Goal: Task Accomplishment & Management: Complete application form

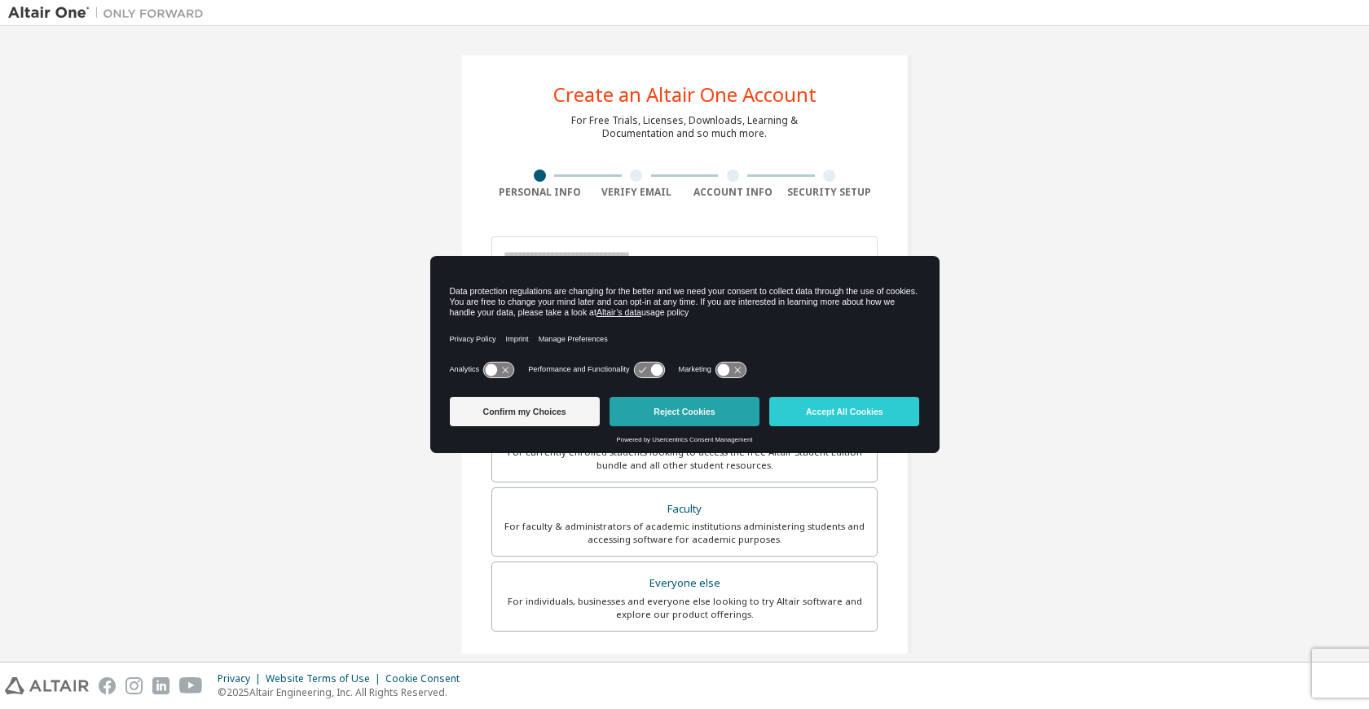
click at [670, 407] on button "Reject Cookies" at bounding box center [684, 411] width 150 height 29
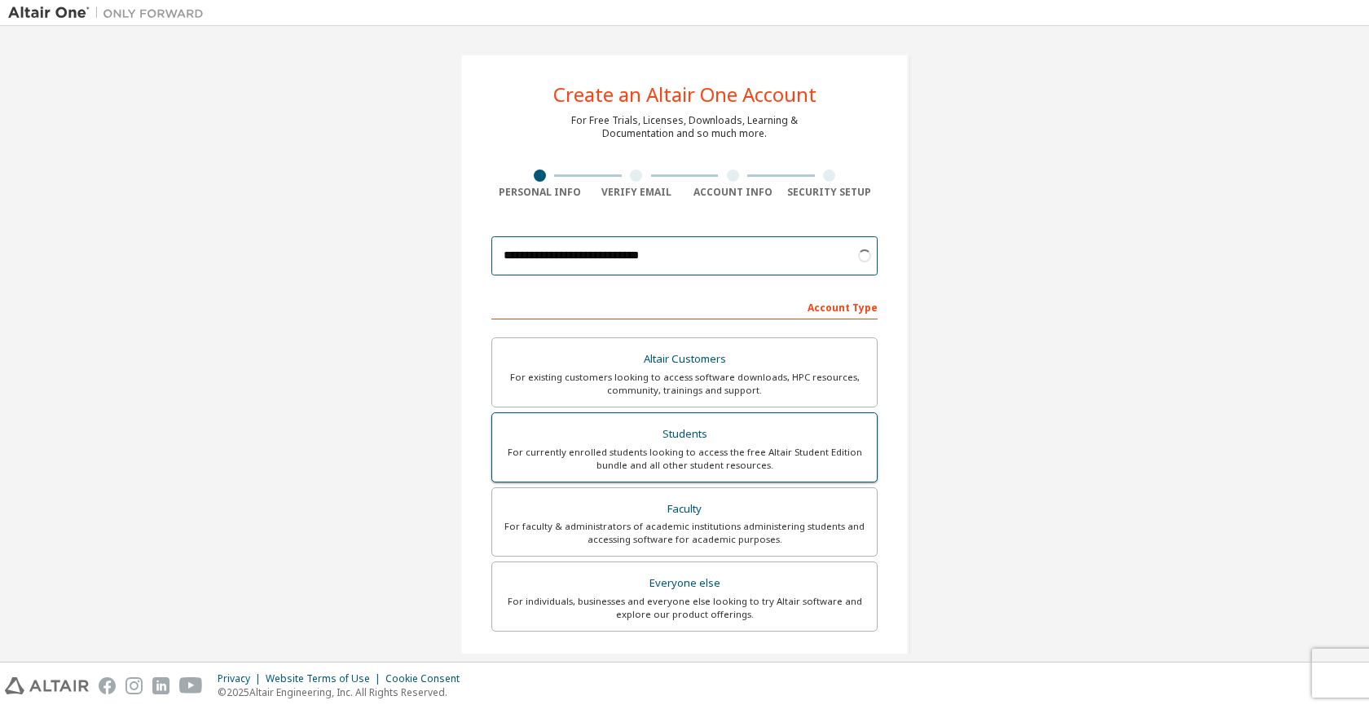
type input "**********"
click at [824, 464] on div "For currently enrolled students looking to access the free Altair Student Editi…" at bounding box center [684, 459] width 365 height 26
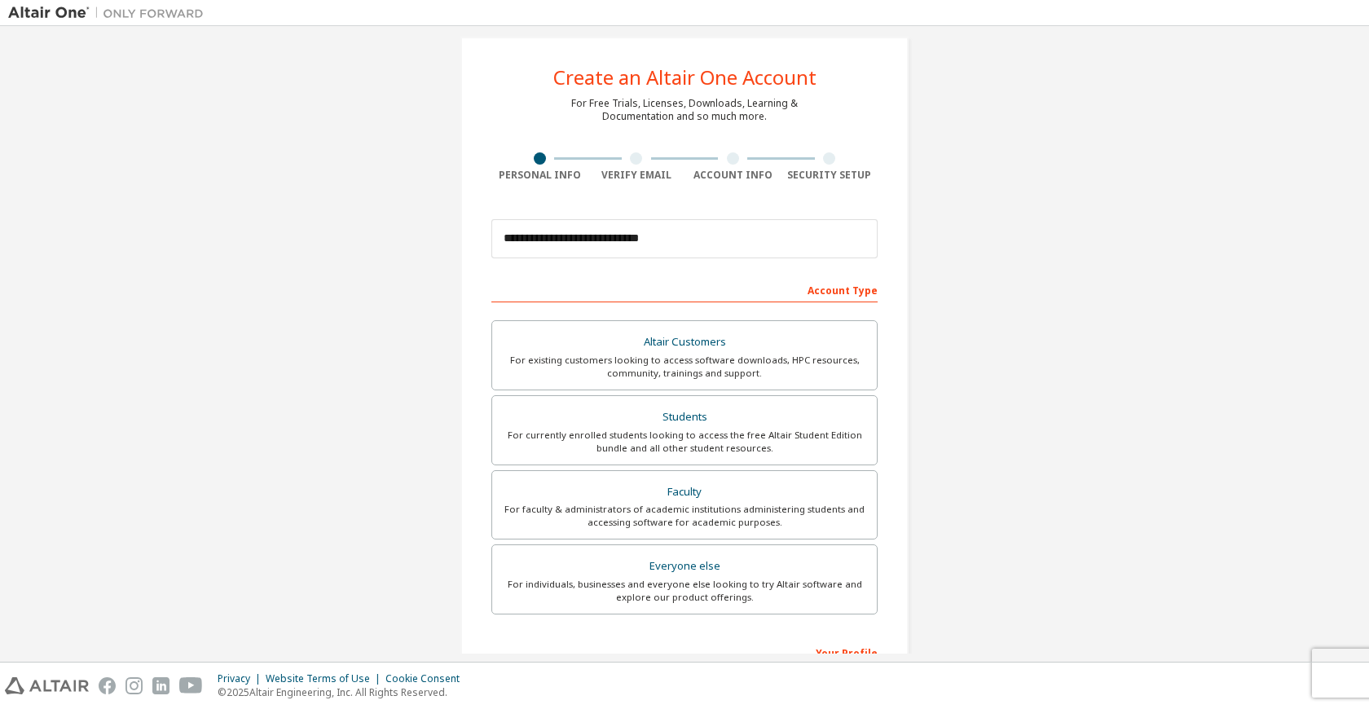
scroll to position [248, 0]
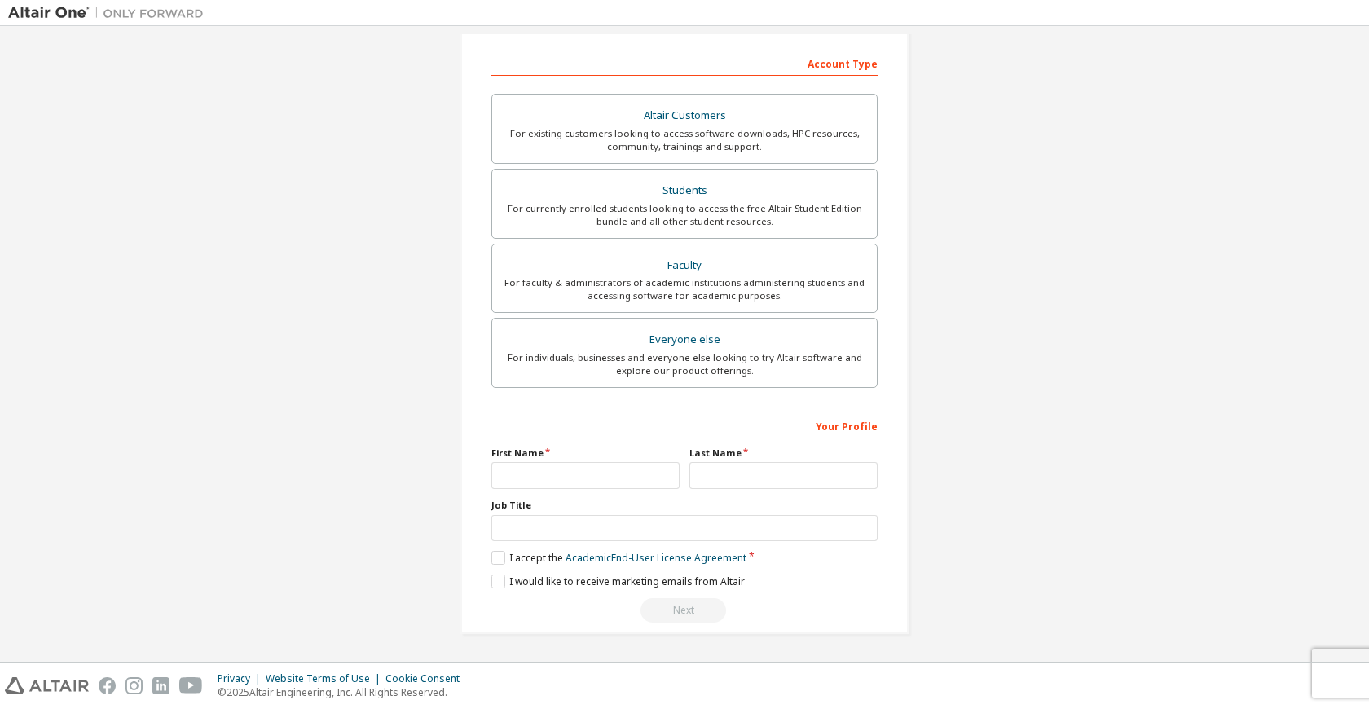
click at [611, 483] on div "First Name" at bounding box center [585, 467] width 198 height 42
type input "*******"
click at [859, 525] on input "text" at bounding box center [684, 528] width 386 height 27
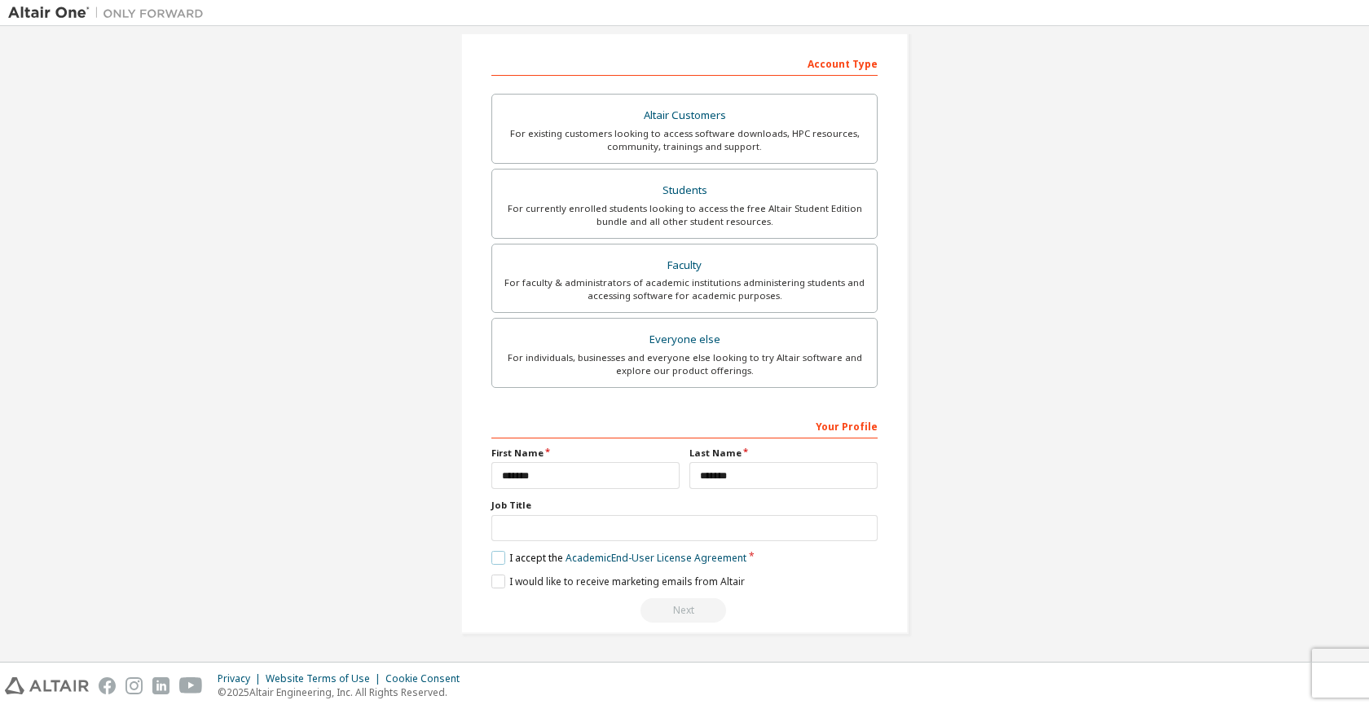
click at [491, 563] on label "I accept the Academic End-User License Agreement" at bounding box center [618, 558] width 255 height 14
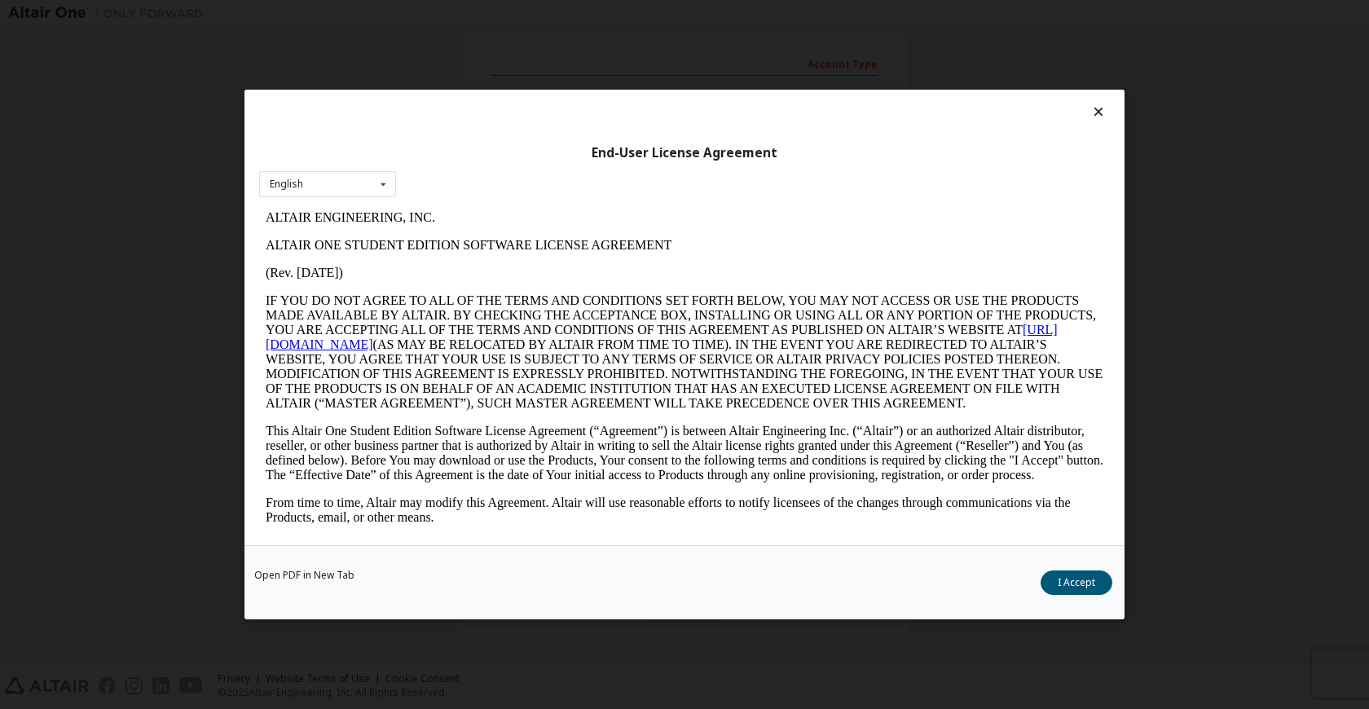
scroll to position [1632, 0]
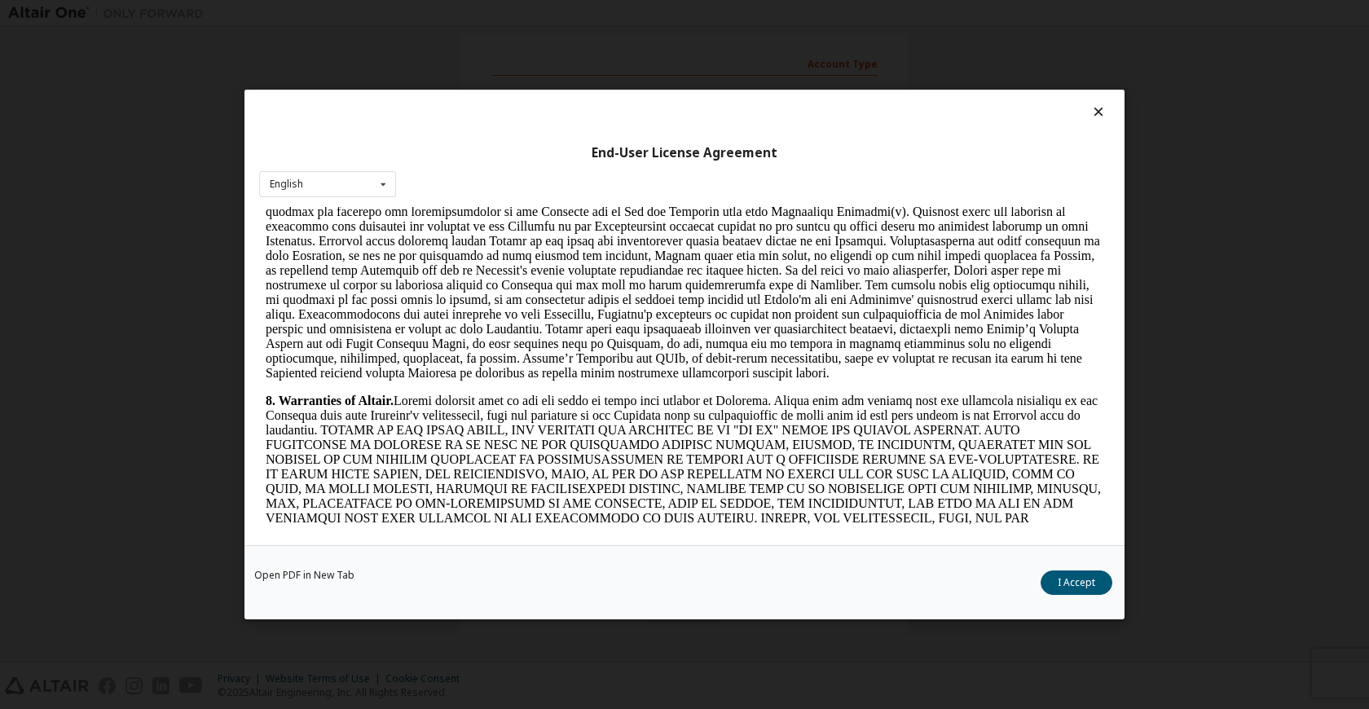
click at [401, 192] on div "End-User License Agreement English English" at bounding box center [684, 317] width 880 height 455
click at [387, 190] on icon at bounding box center [383, 184] width 20 height 25
click at [391, 183] on icon at bounding box center [383, 184] width 20 height 25
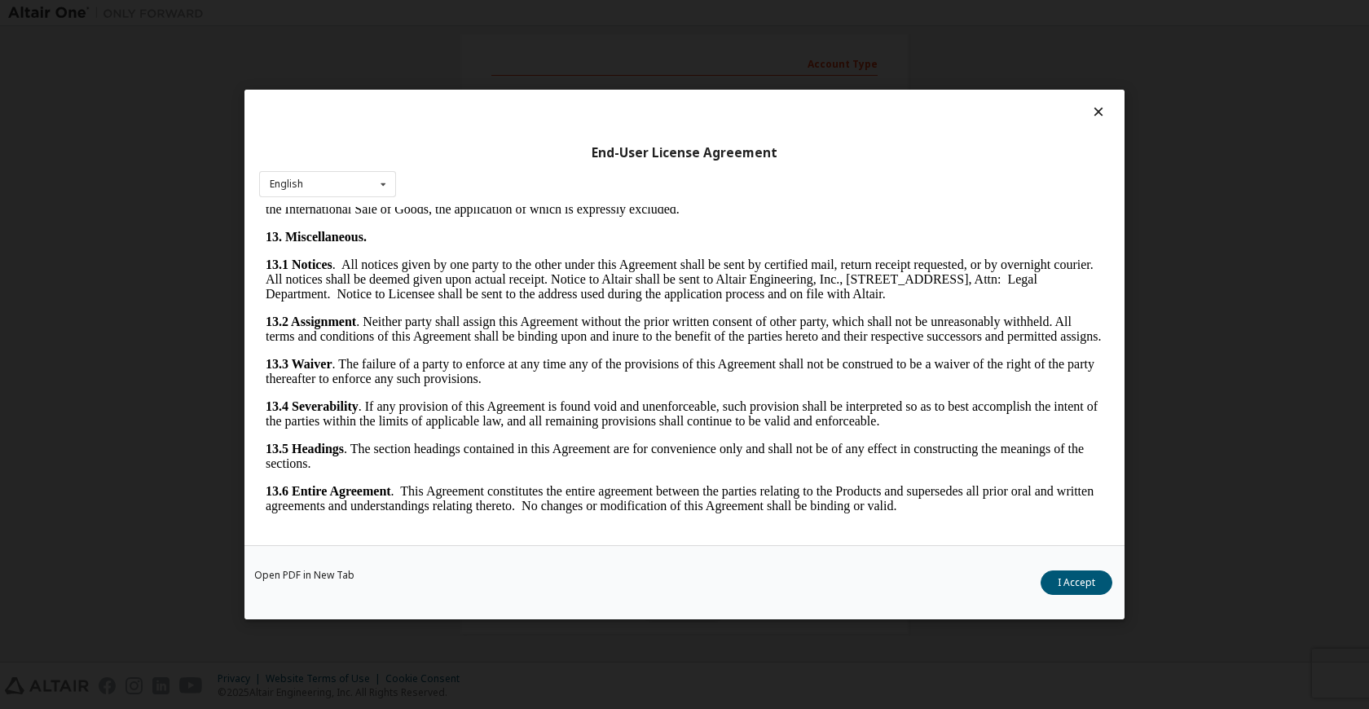
click at [1053, 590] on button "I Accept" at bounding box center [1076, 582] width 72 height 24
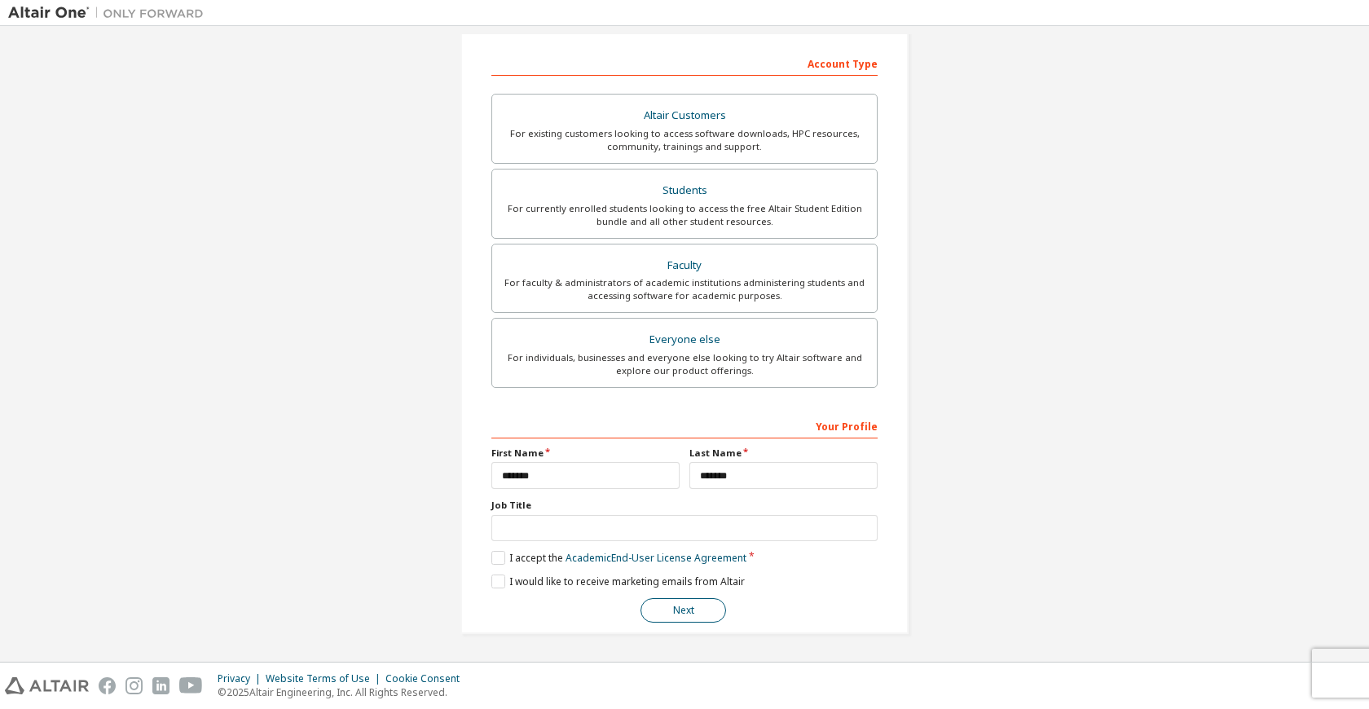
click at [666, 611] on button "Next" at bounding box center [683, 610] width 86 height 24
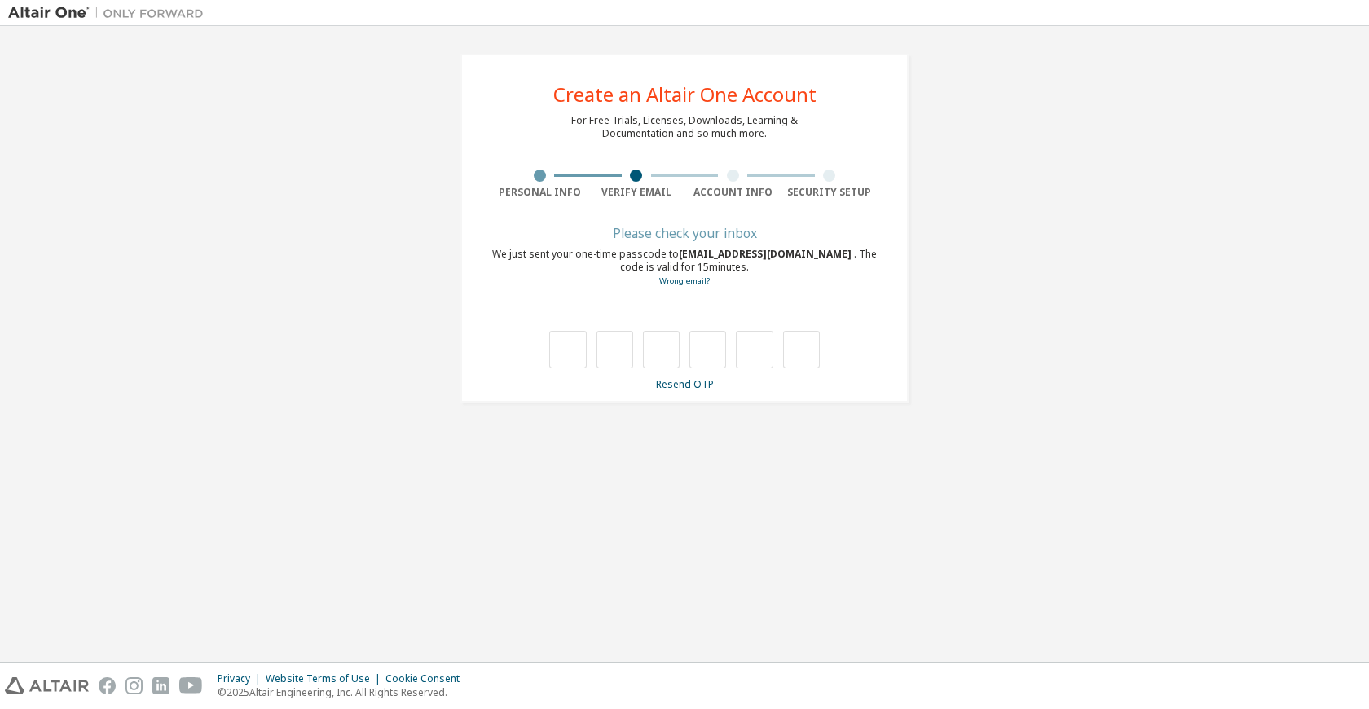
scroll to position [0, 0]
type input "*"
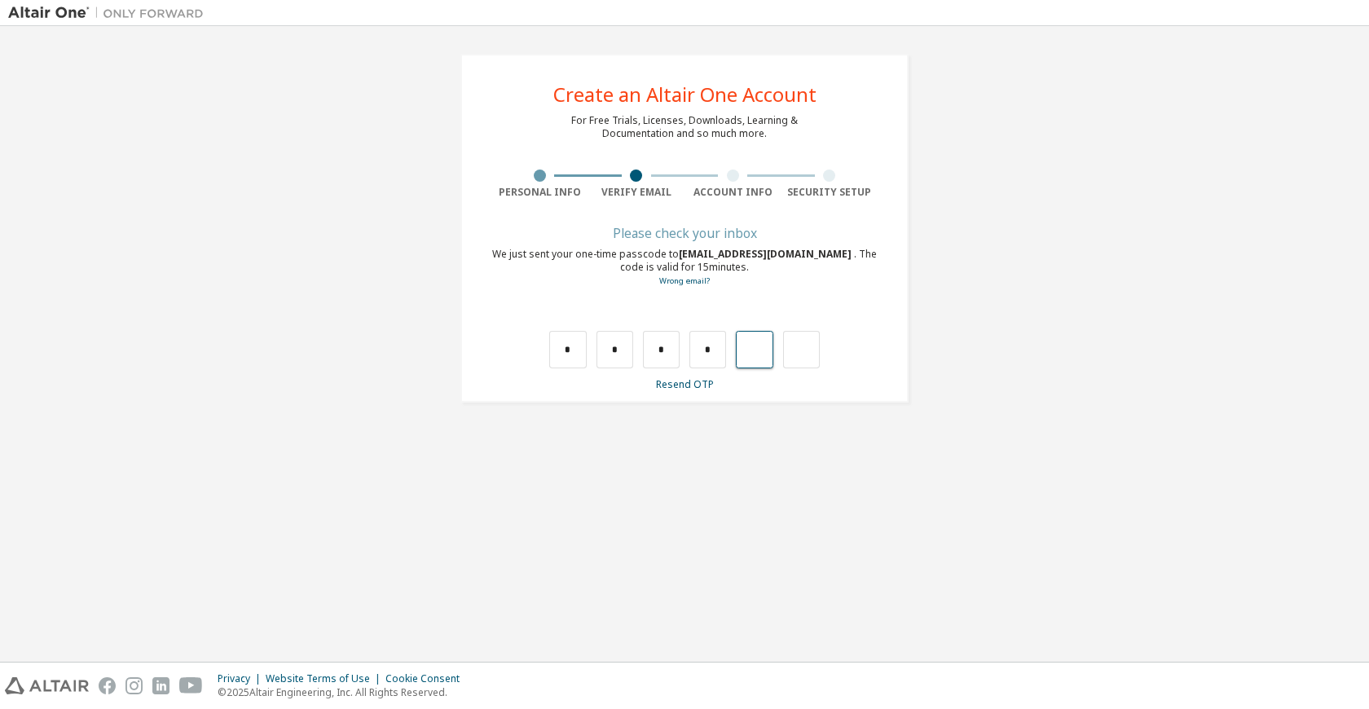
type input "*"
